Goal: Information Seeking & Learning: Learn about a topic

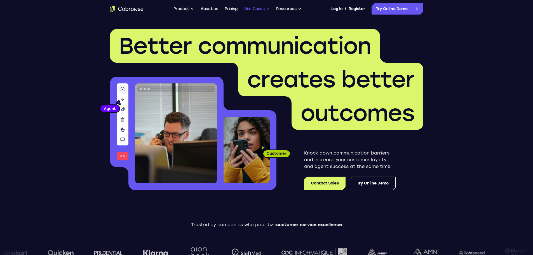
click at [254, 9] on button "Use Cases" at bounding box center [256, 8] width 25 height 11
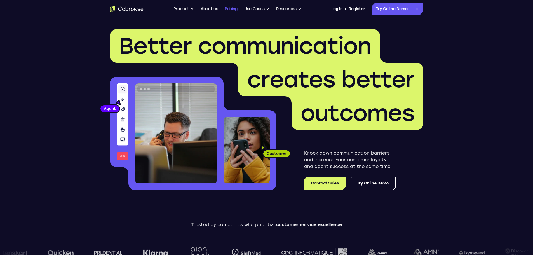
click at [226, 9] on link "Pricing" at bounding box center [231, 8] width 13 height 11
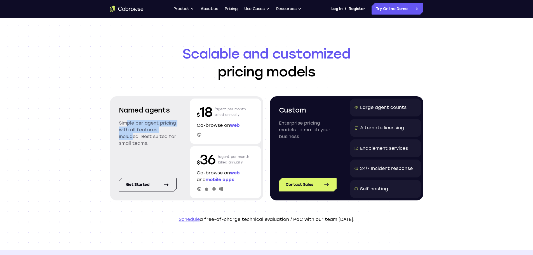
drag, startPoint x: 124, startPoint y: 124, endPoint x: 129, endPoint y: 135, distance: 12.1
click at [129, 135] on p "Simple per agent pricing with all features included. Best suited for small team…" at bounding box center [148, 133] width 58 height 27
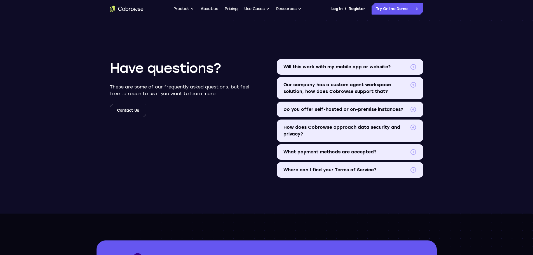
scroll to position [840, 0]
